Goal: Find specific page/section: Find specific page/section

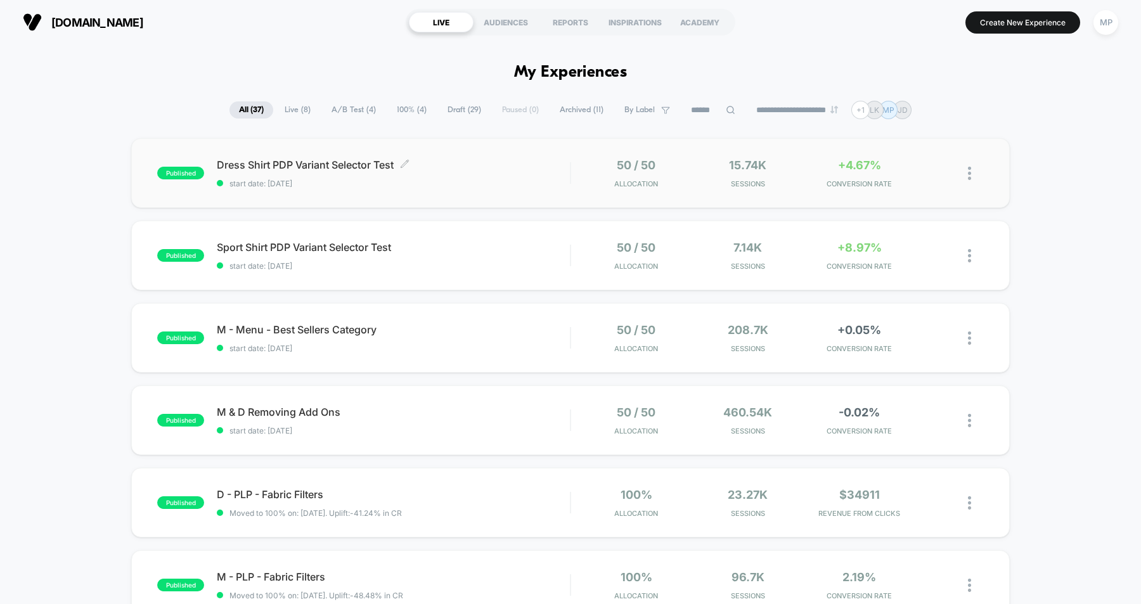
click at [494, 161] on span "Dress Shirt PDP Variant Selector Test Click to edit experience details" at bounding box center [393, 164] width 353 height 13
click at [530, 259] on div "Sport Shirt PDP Variant Selector Test Click to edit experience details Click to…" at bounding box center [393, 256] width 353 height 30
